Goal: Transaction & Acquisition: Book appointment/travel/reservation

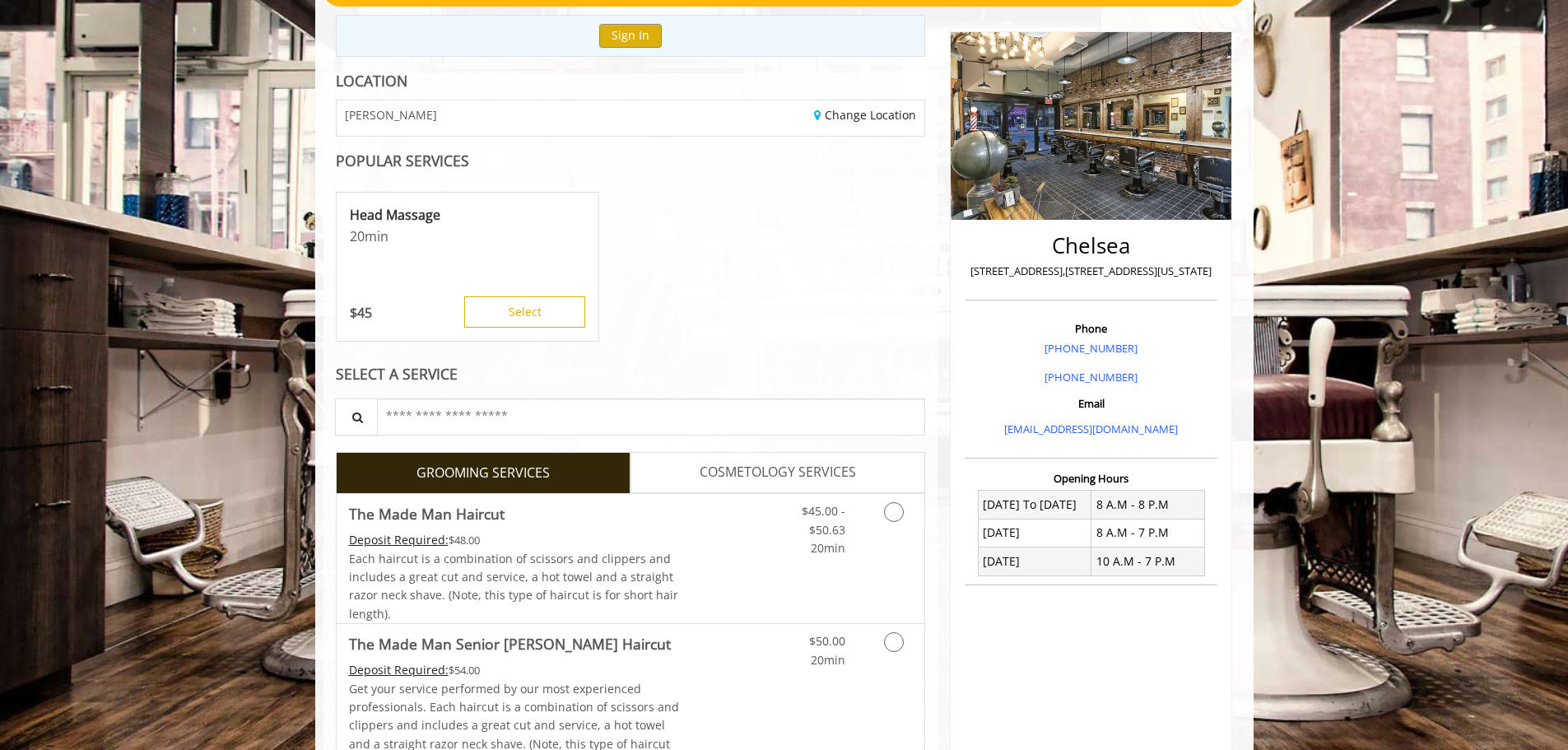
scroll to position [246, 0]
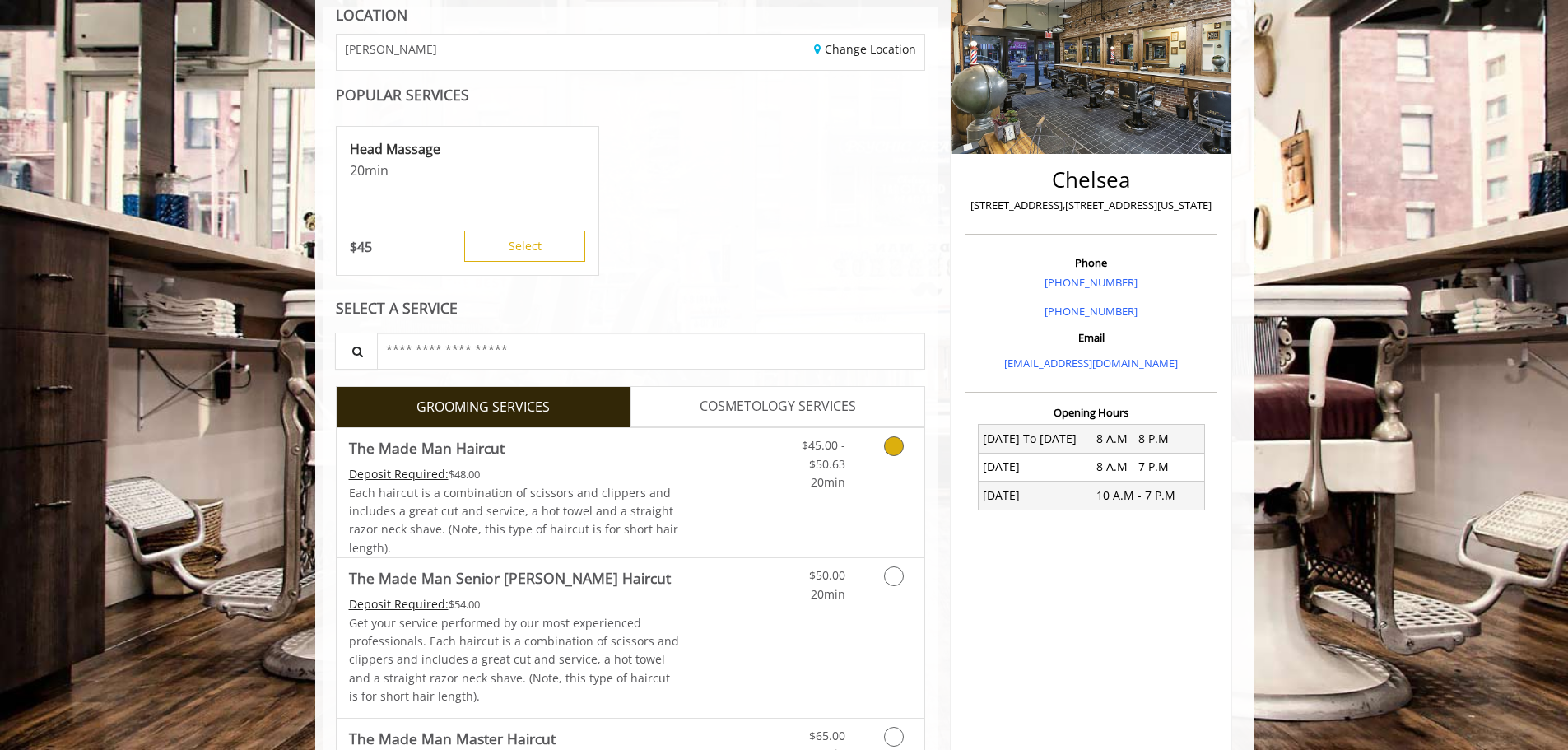
click at [888, 446] on icon "Grooming services" at bounding box center [894, 446] width 20 height 20
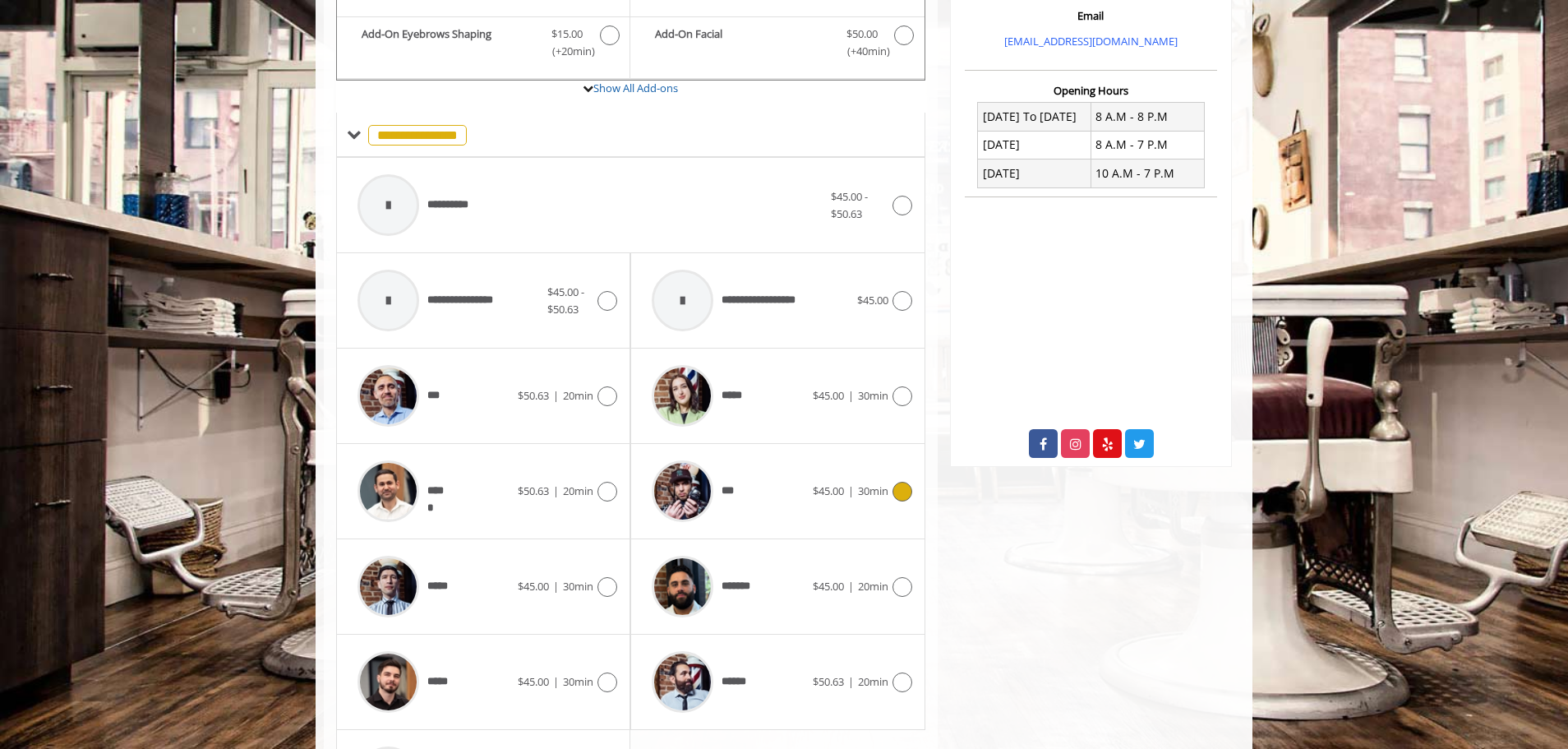
scroll to position [578, 0]
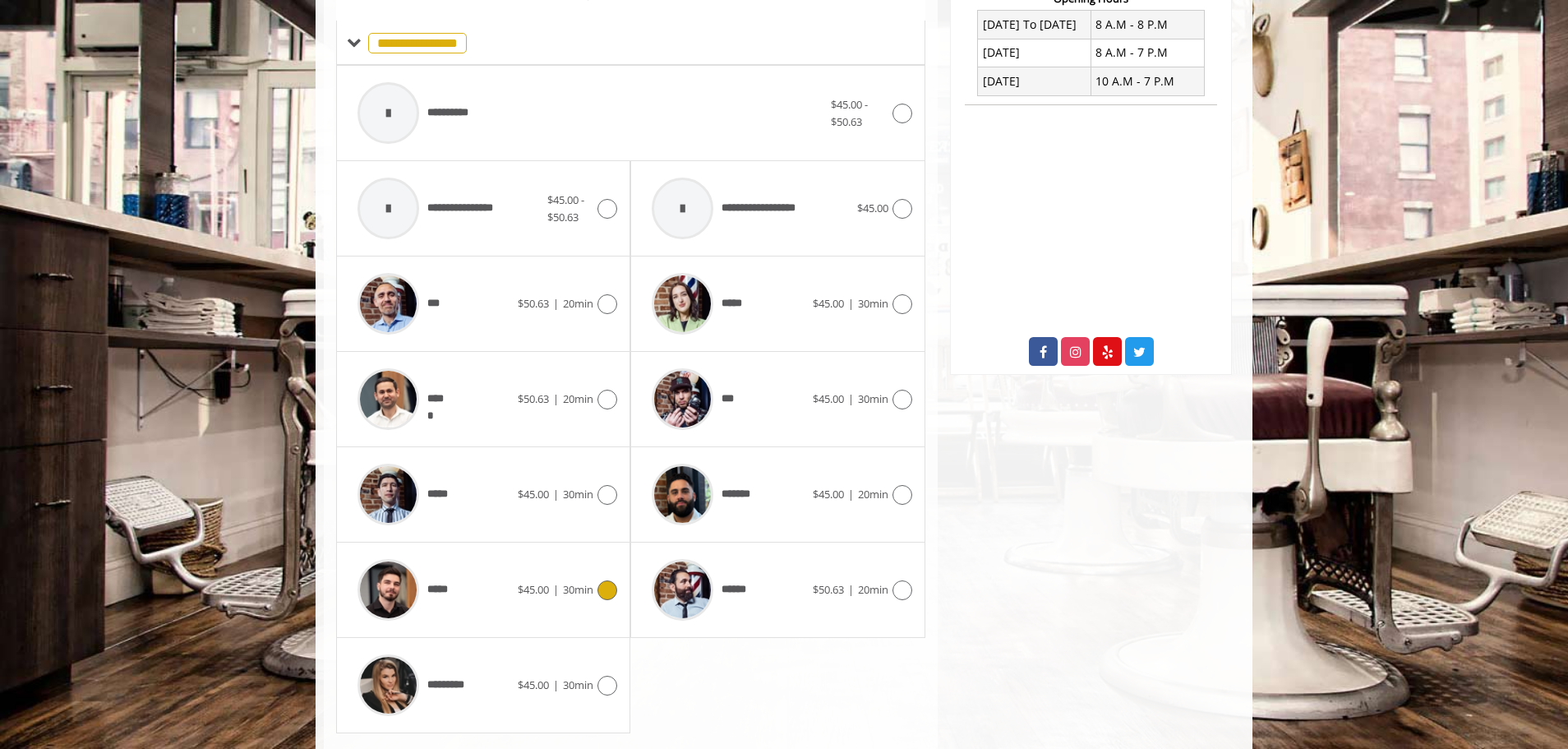
click at [604, 585] on icon at bounding box center [607, 590] width 20 height 20
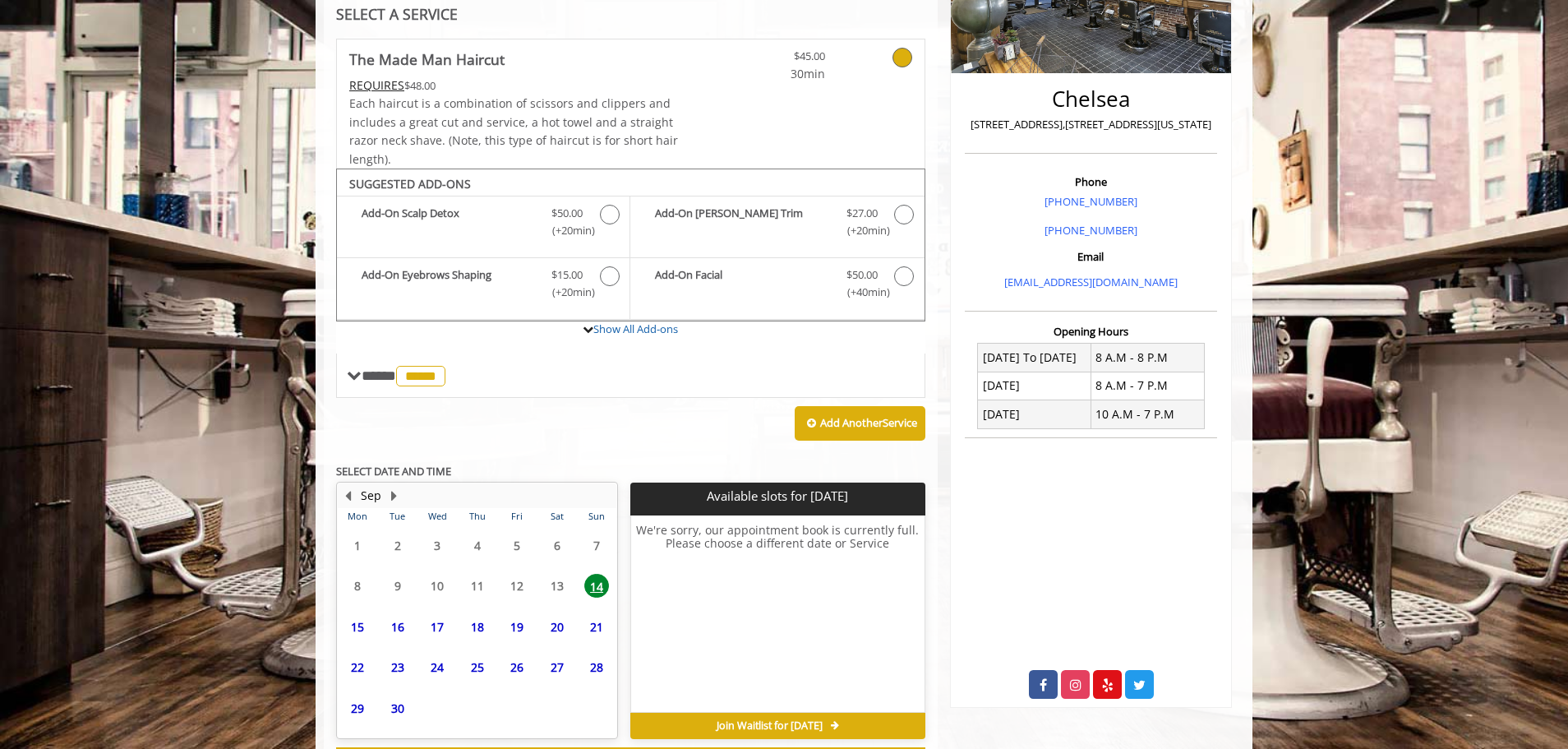
scroll to position [399, 0]
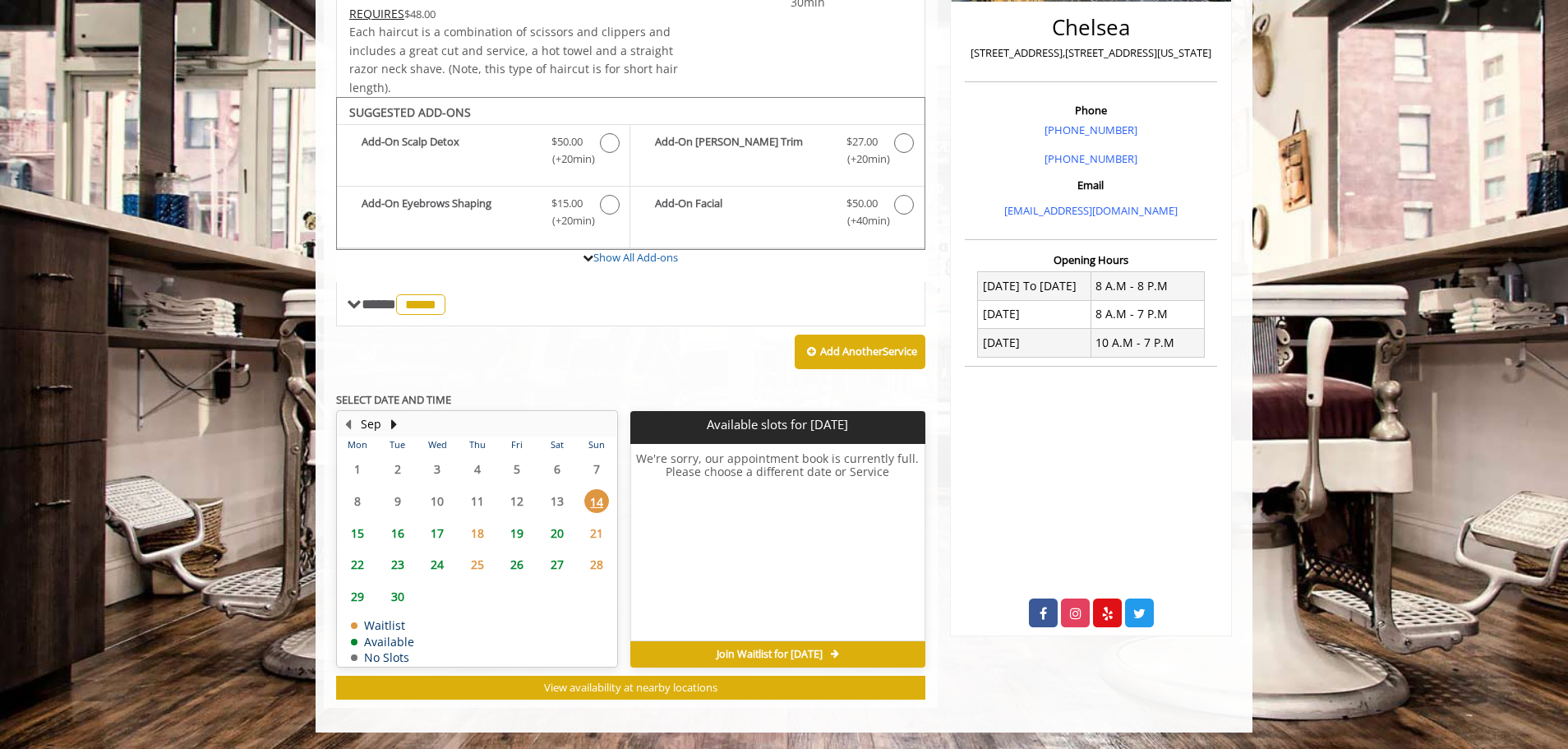
click at [363, 541] on span "15" at bounding box center [357, 533] width 25 height 24
click at [360, 534] on span "15" at bounding box center [357, 533] width 25 height 24
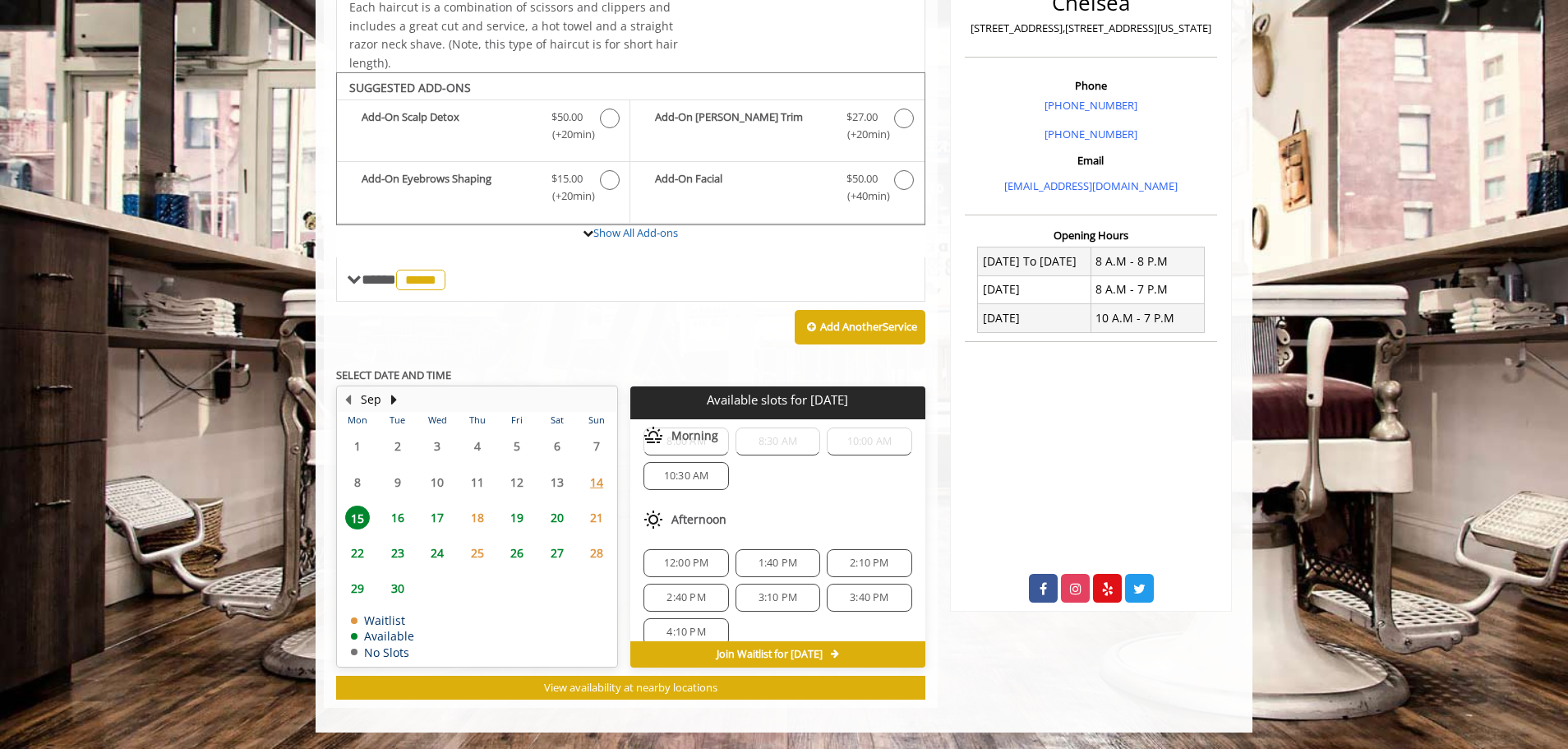
scroll to position [0, 0]
click at [783, 486] on div "8:30 AM" at bounding box center [778, 479] width 85 height 28
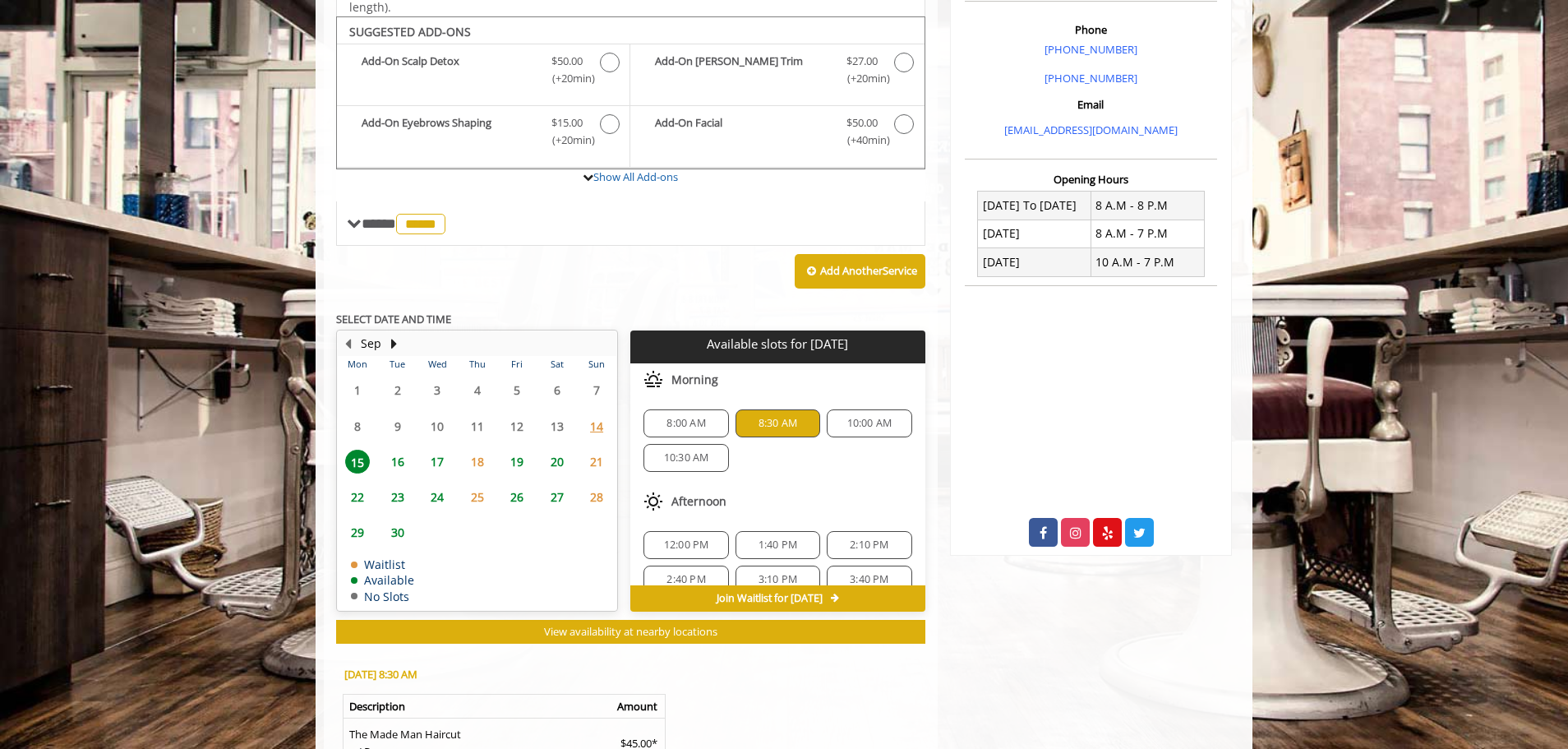
scroll to position [720, 0]
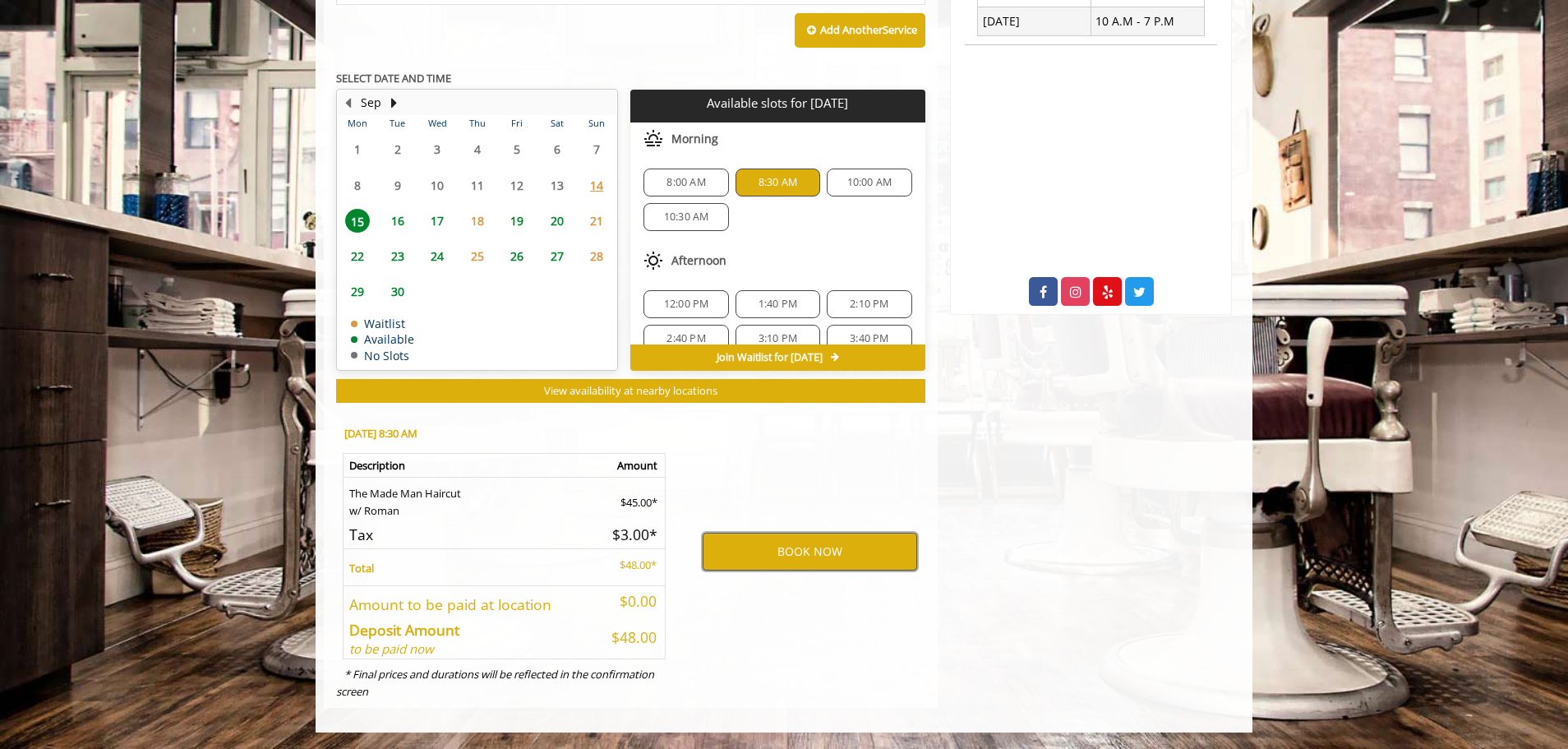
click at [830, 553] on button "BOOK NOW" at bounding box center [809, 551] width 215 height 38
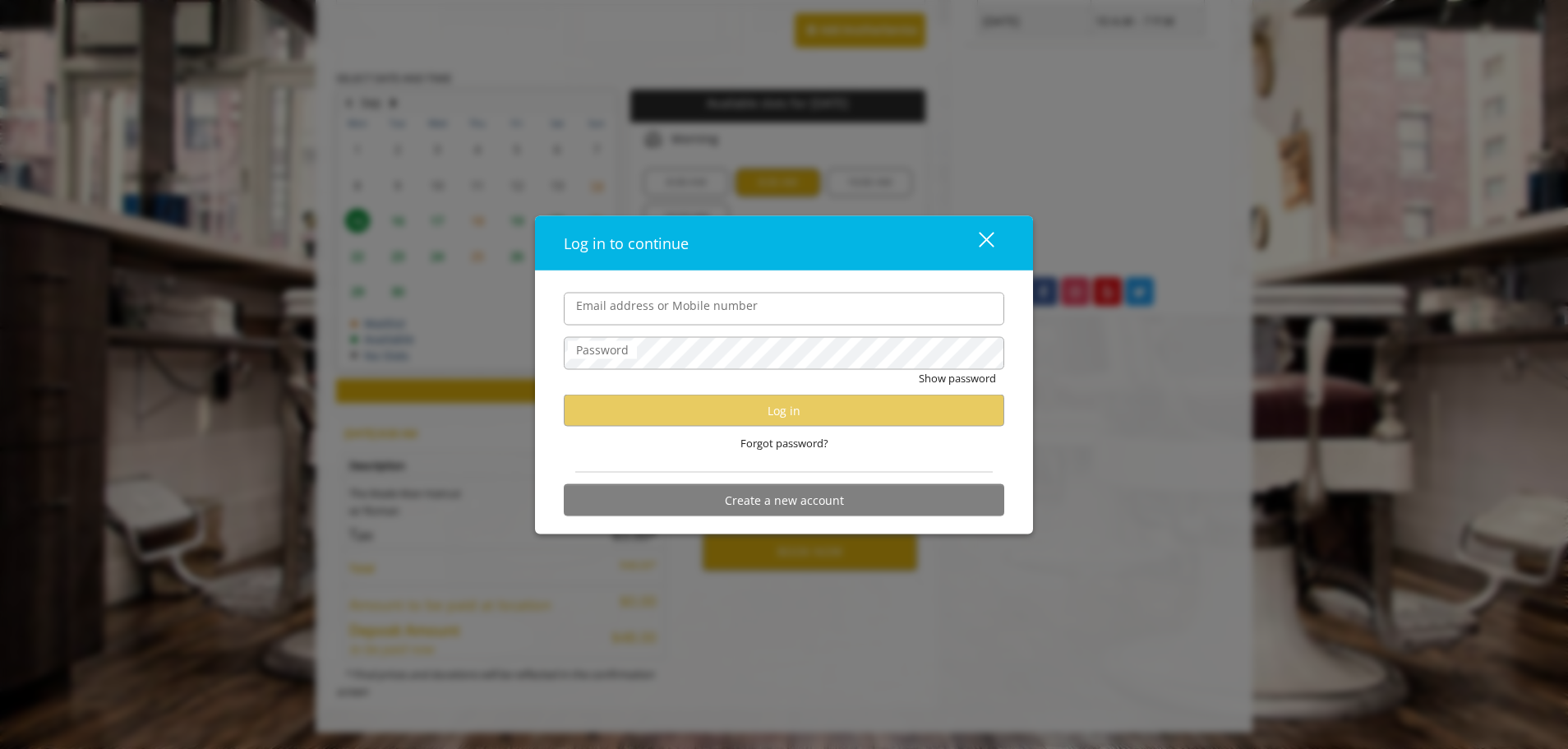
type input "**********"
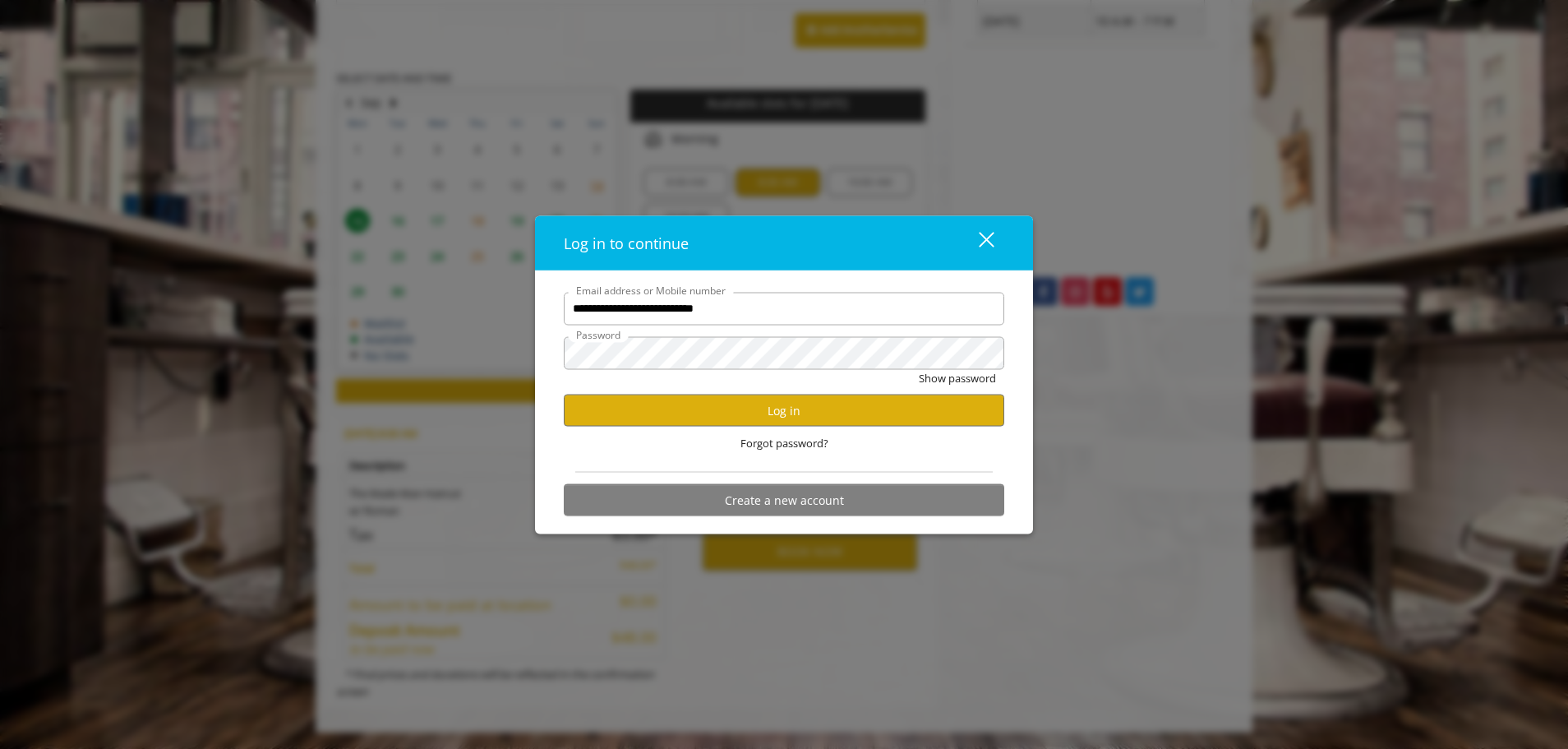
scroll to position [0, 0]
click at [731, 406] on button "Log in" at bounding box center [784, 410] width 441 height 32
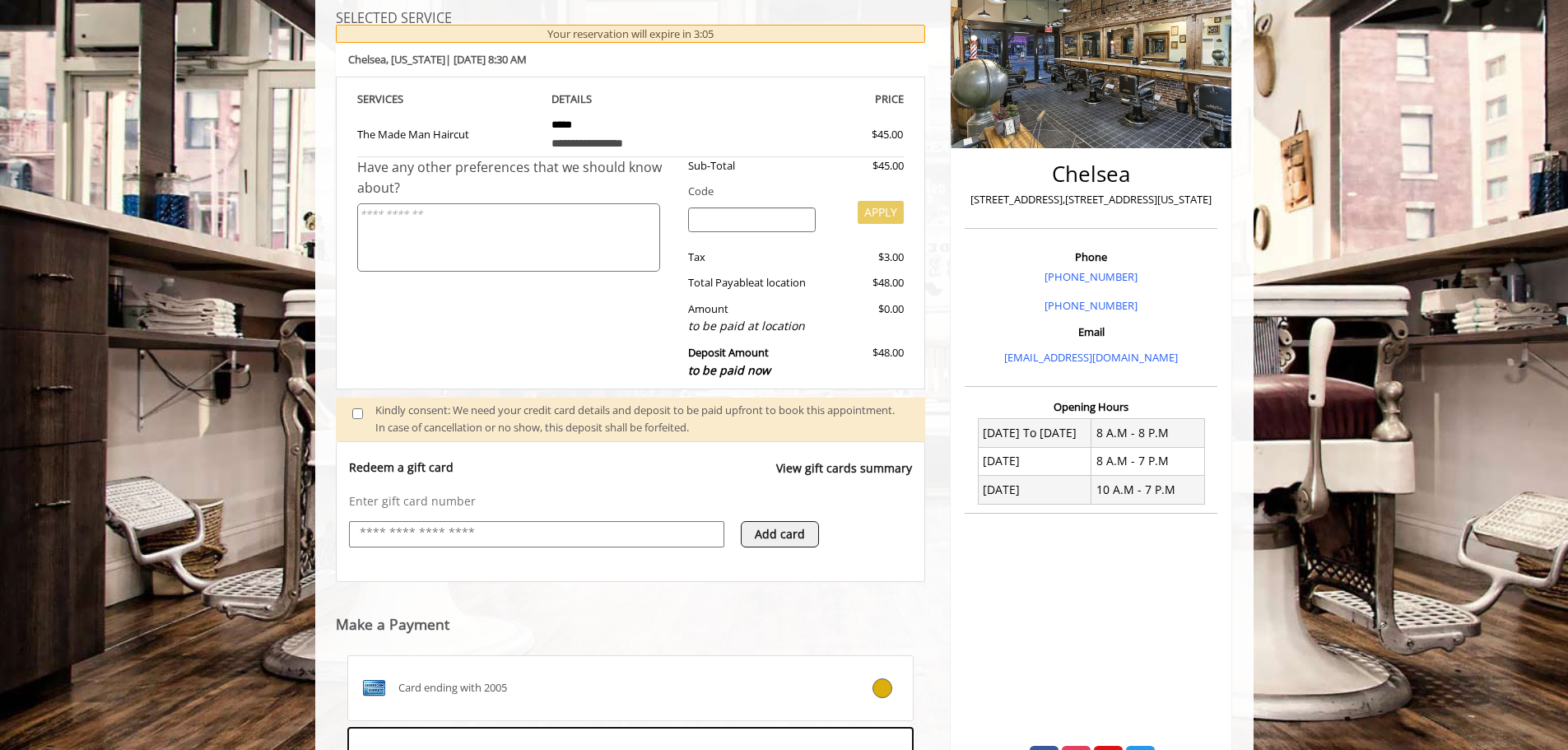
scroll to position [504, 0]
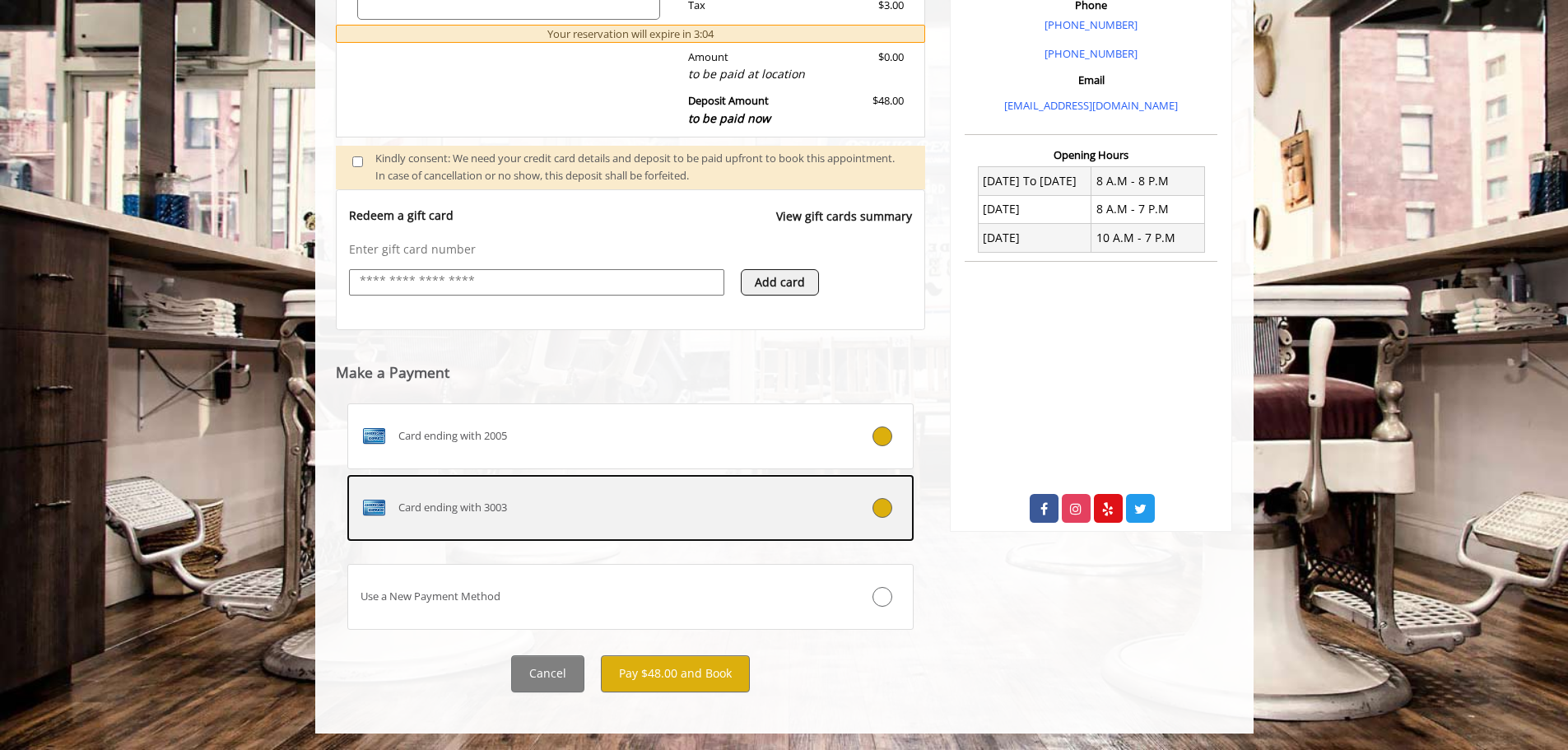
click at [749, 513] on div "Card ending with 3003" at bounding box center [584, 508] width 471 height 26
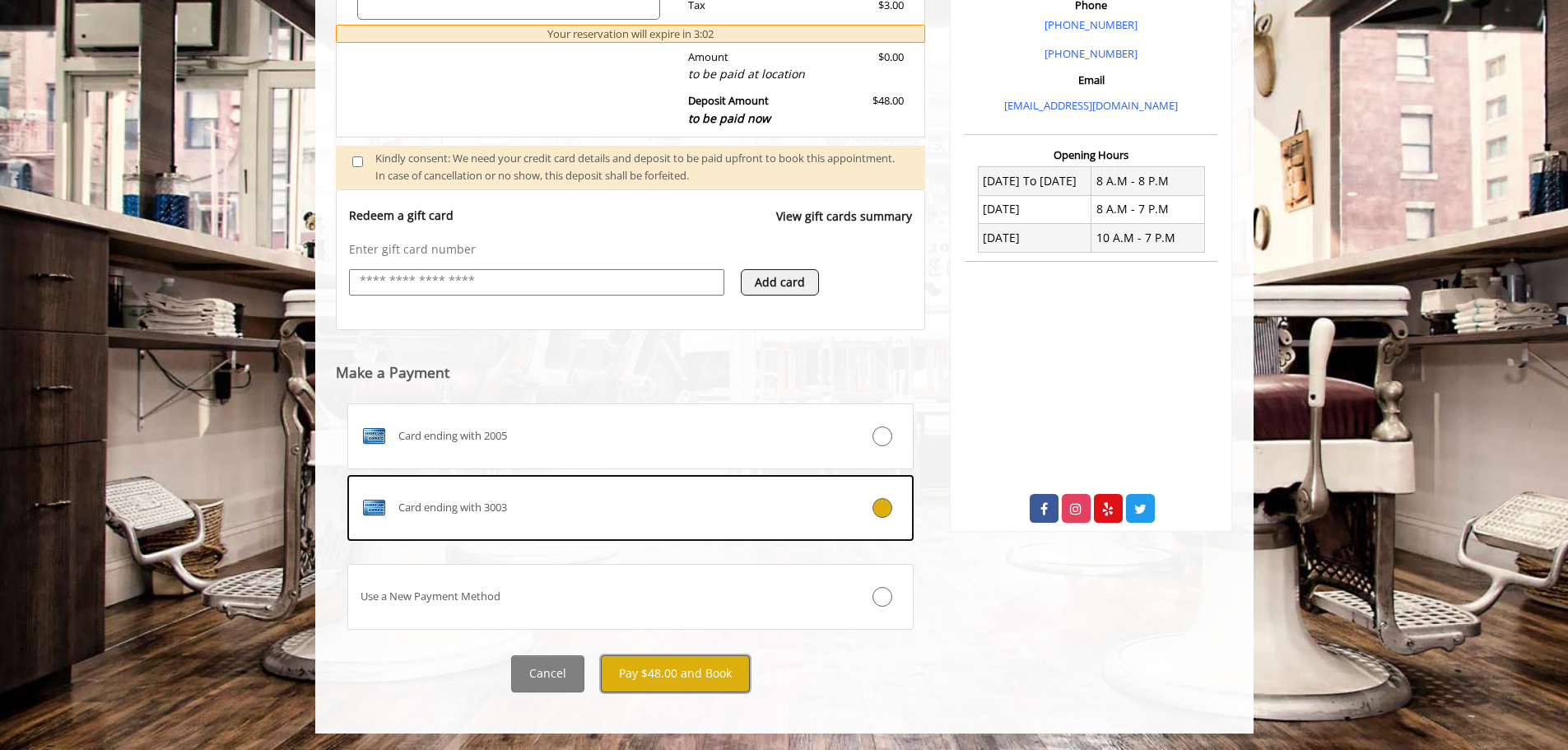
click at [674, 678] on button "Pay $48.00 and Book" at bounding box center [676, 674] width 149 height 37
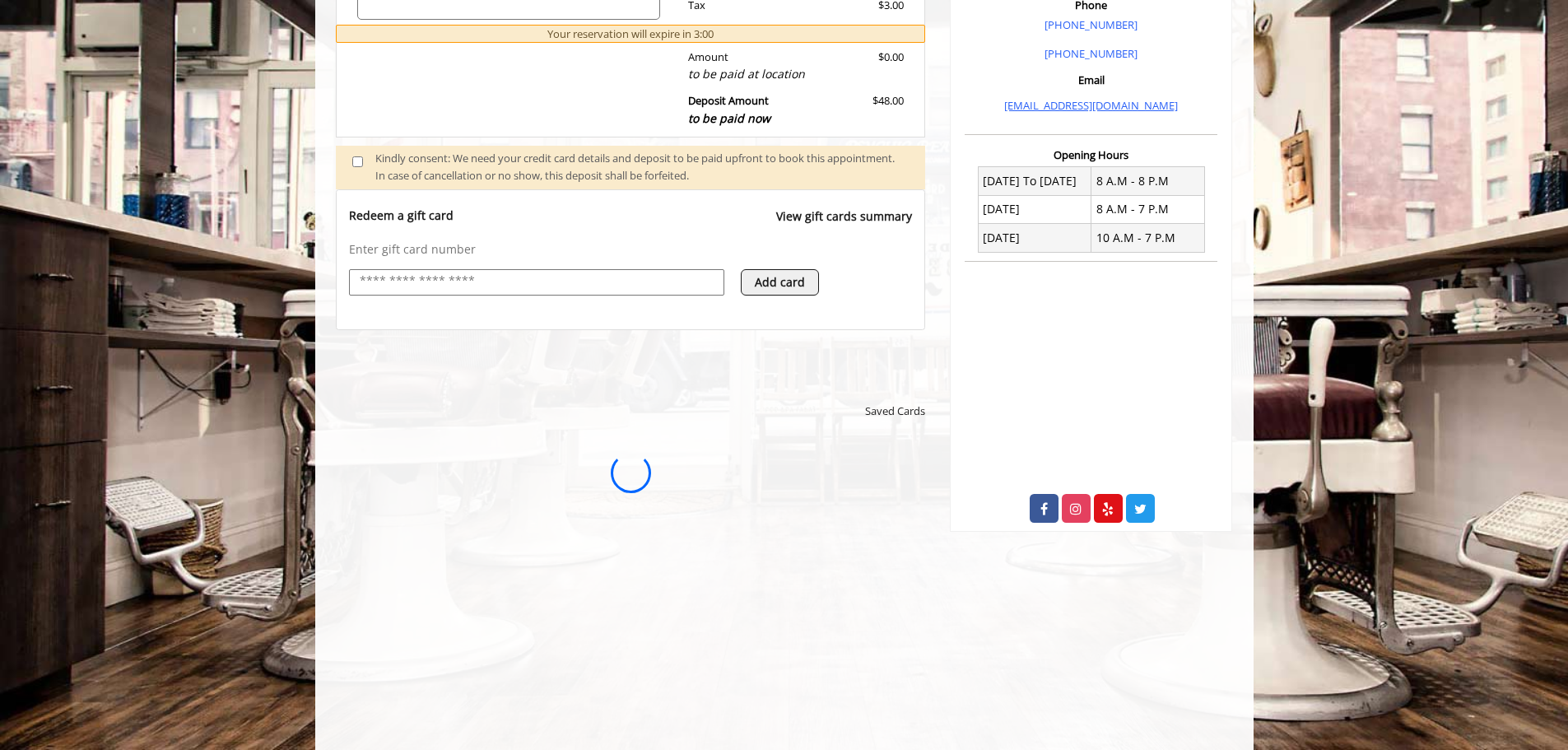
scroll to position [0, 0]
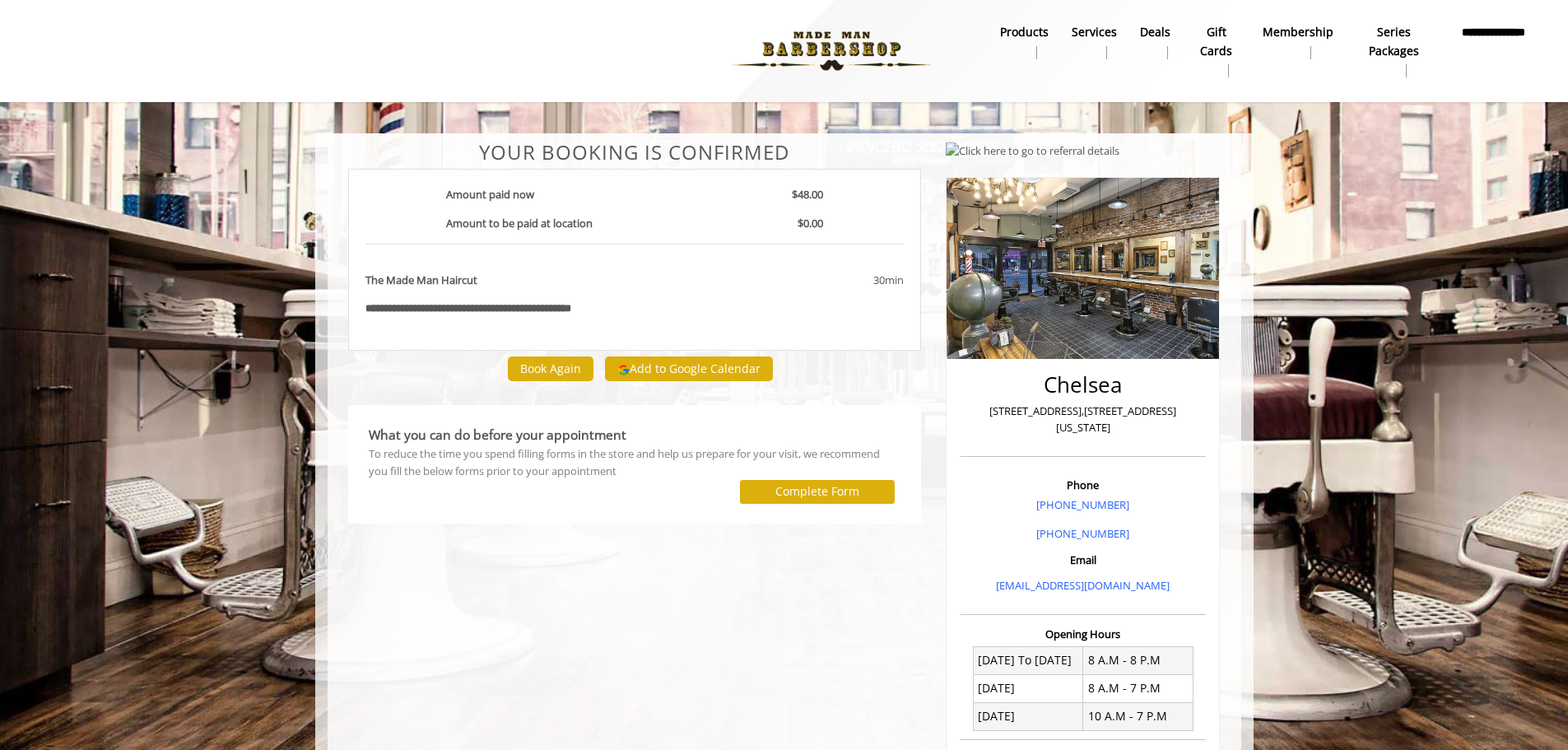
click at [367, 148] on center "Your Booking is confirmed" at bounding box center [635, 152] width 574 height 21
